Goal: Check status: Check status

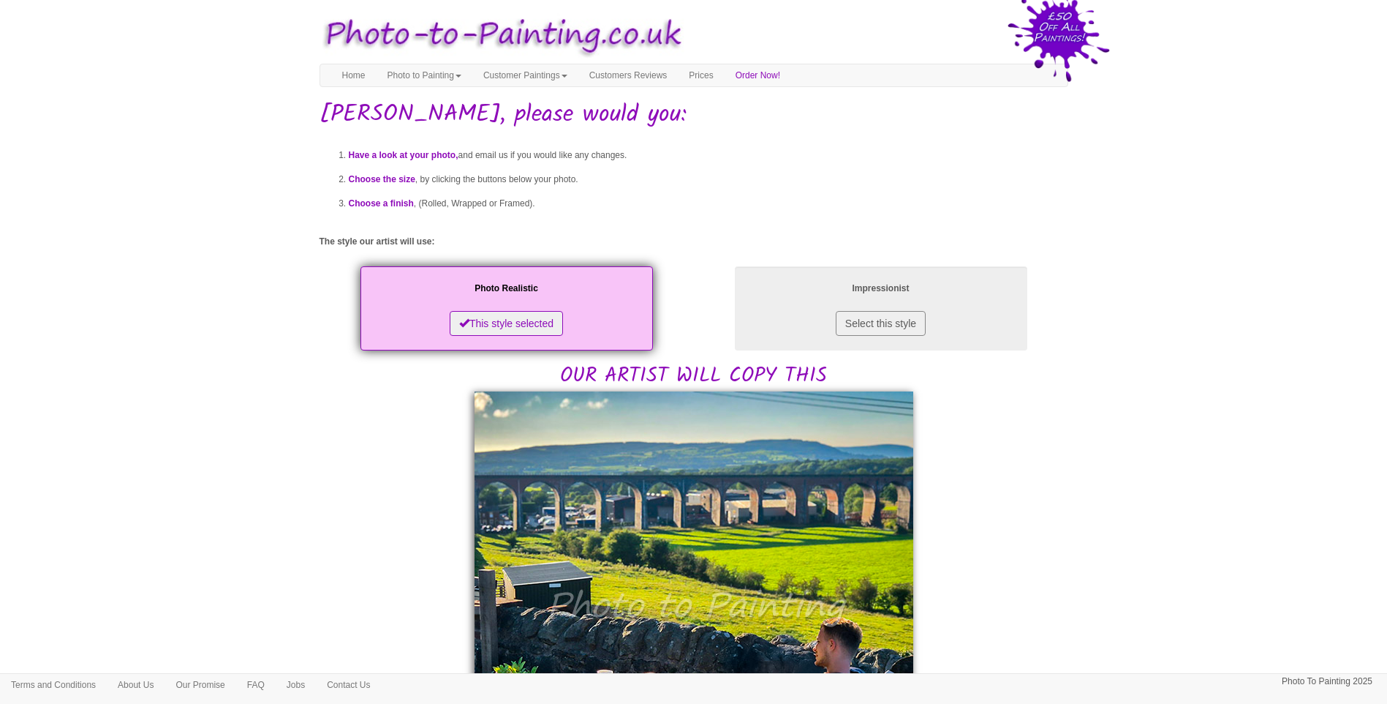
drag, startPoint x: 1085, startPoint y: 482, endPoint x: 1076, endPoint y: 479, distance: 9.3
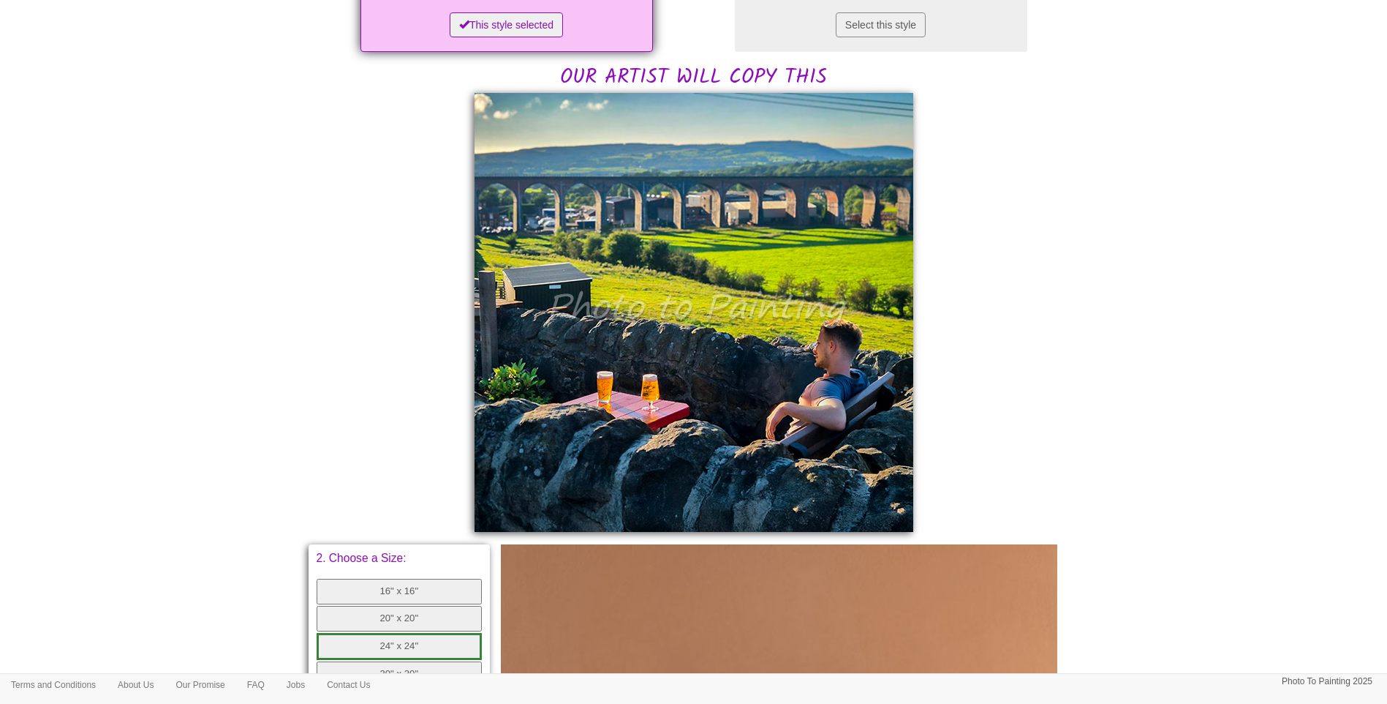
scroll to position [488, 0]
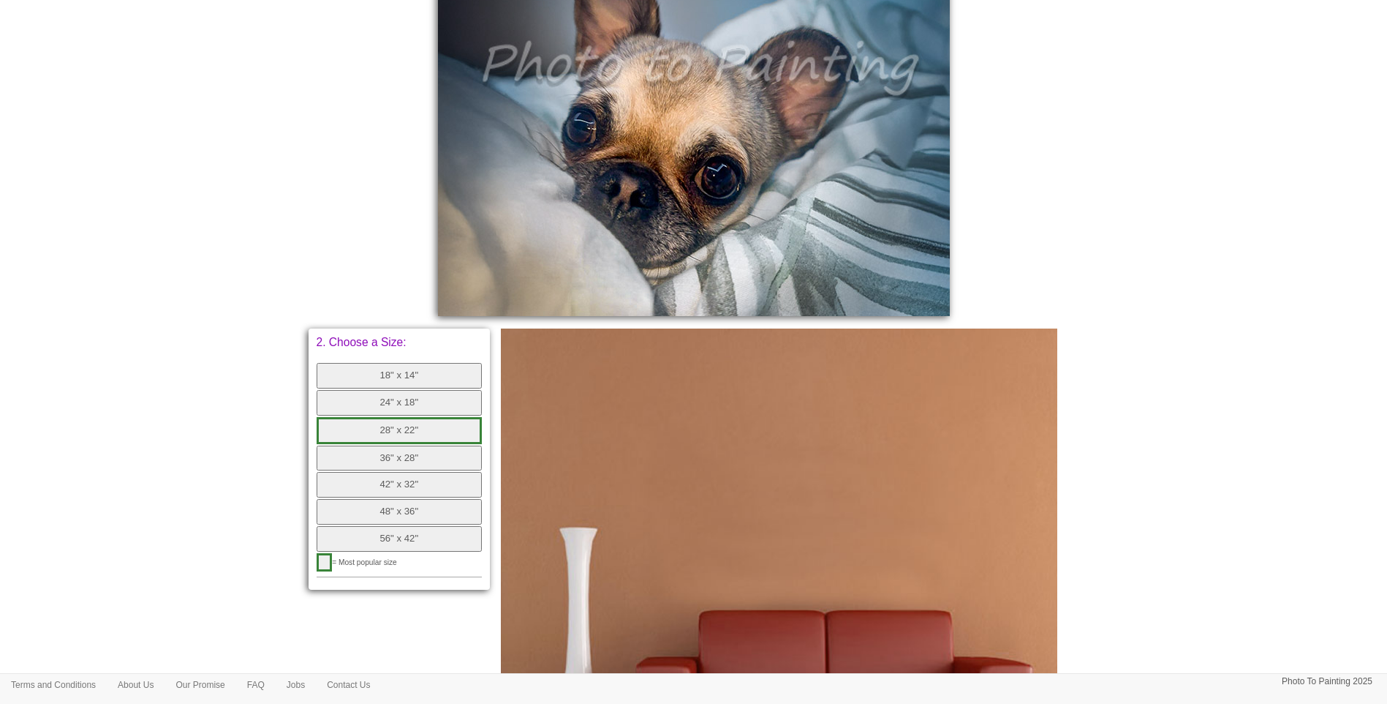
scroll to position [244, 0]
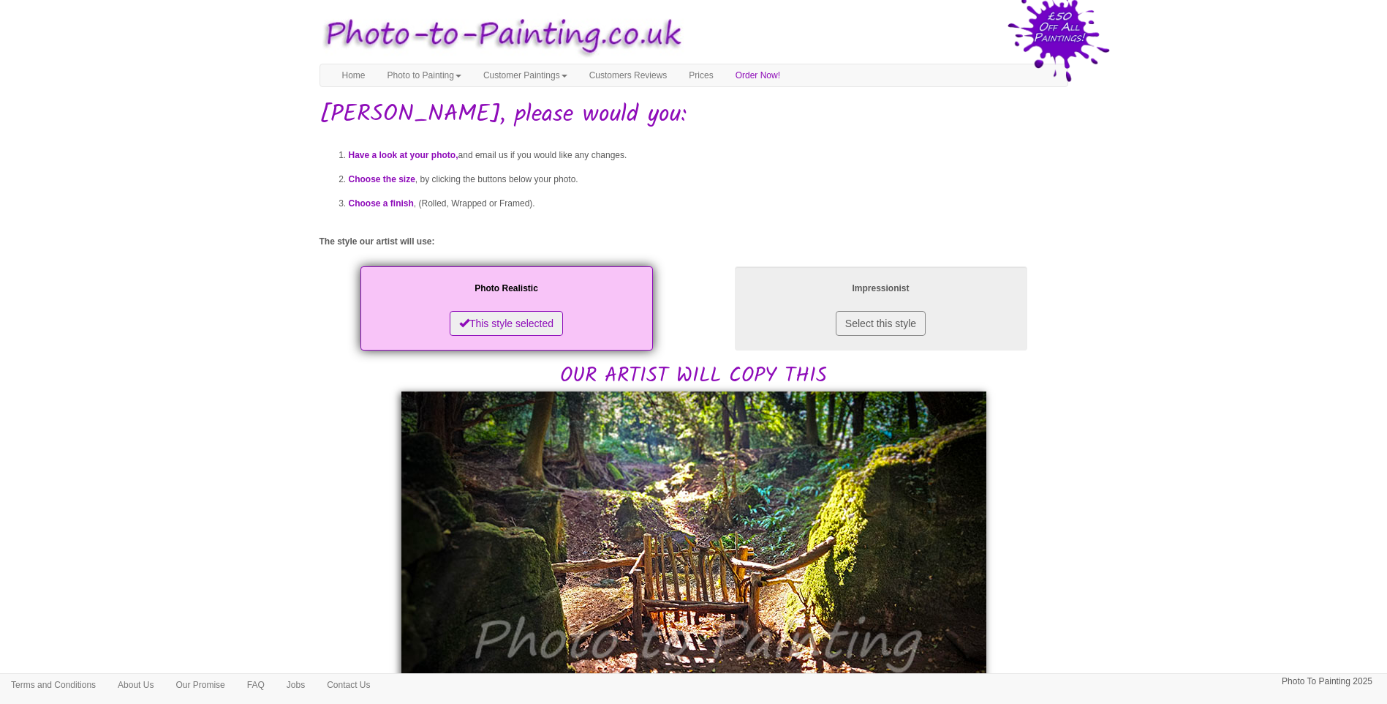
click at [1203, 396] on body "Your painting - risk free Toggle navigation Menu Home Photo to Painting Photo t…" at bounding box center [693, 705] width 1387 height 1396
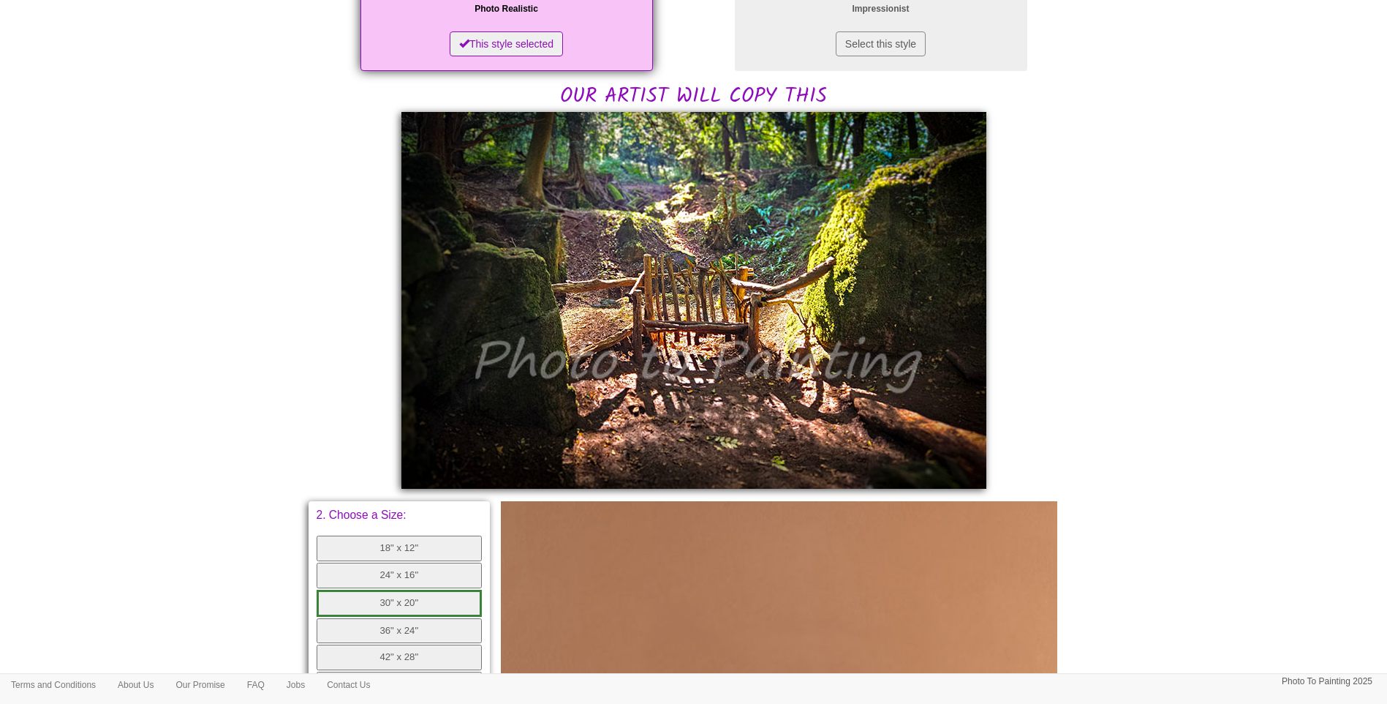
scroll to position [244, 0]
